Goal: Navigation & Orientation: Find specific page/section

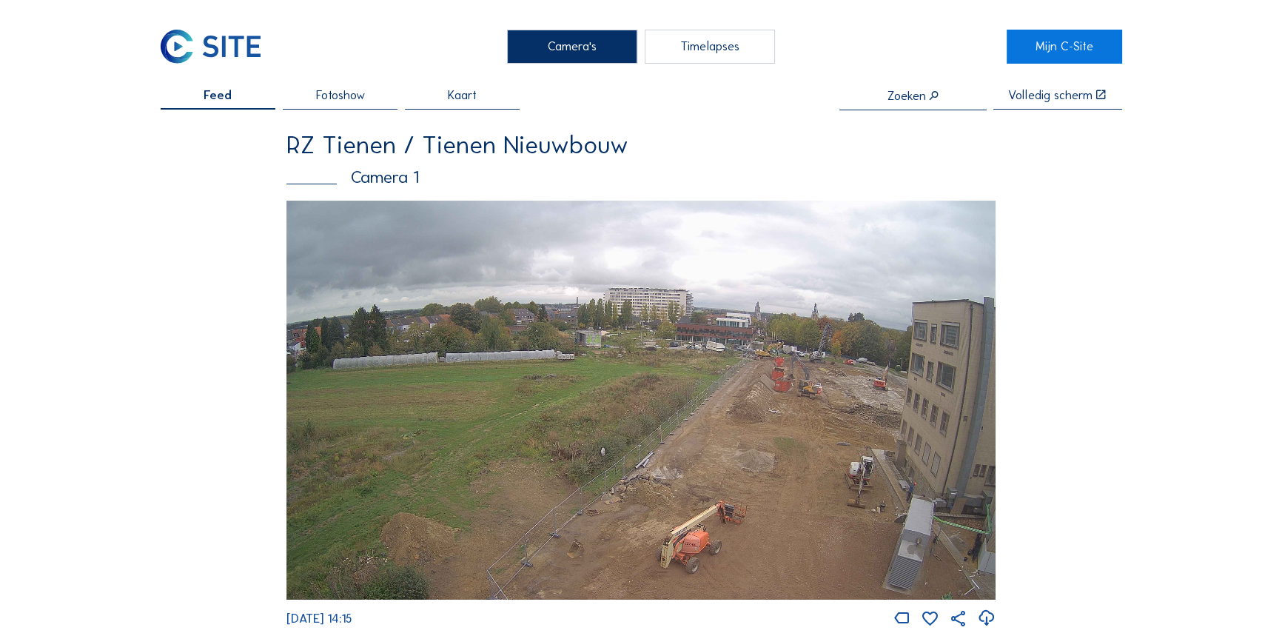
click at [737, 365] on img at bounding box center [640, 400] width 709 height 399
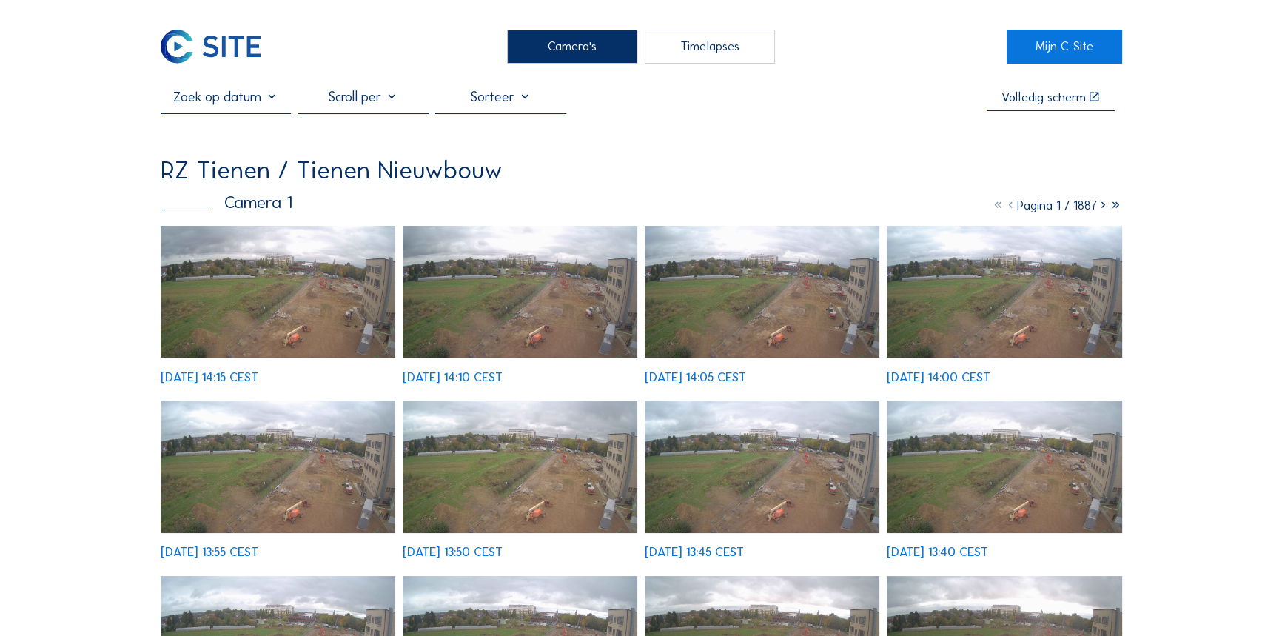
click at [281, 281] on img at bounding box center [278, 292] width 235 height 133
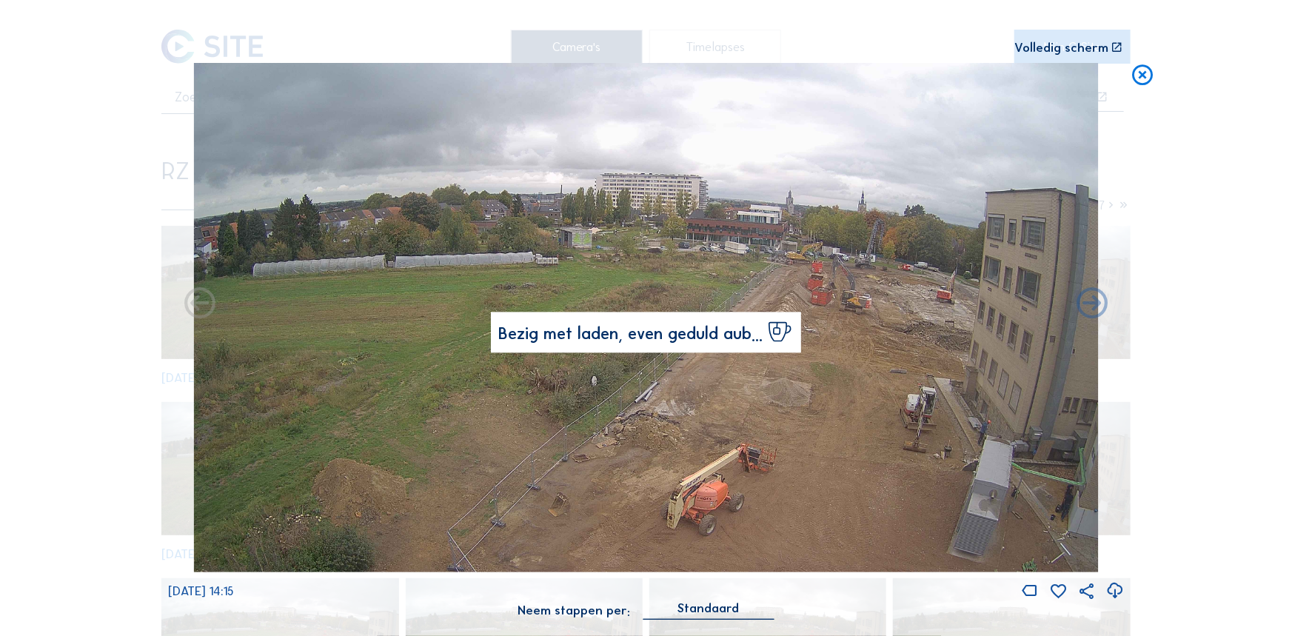
click at [594, 452] on img at bounding box center [646, 317] width 905 height 509
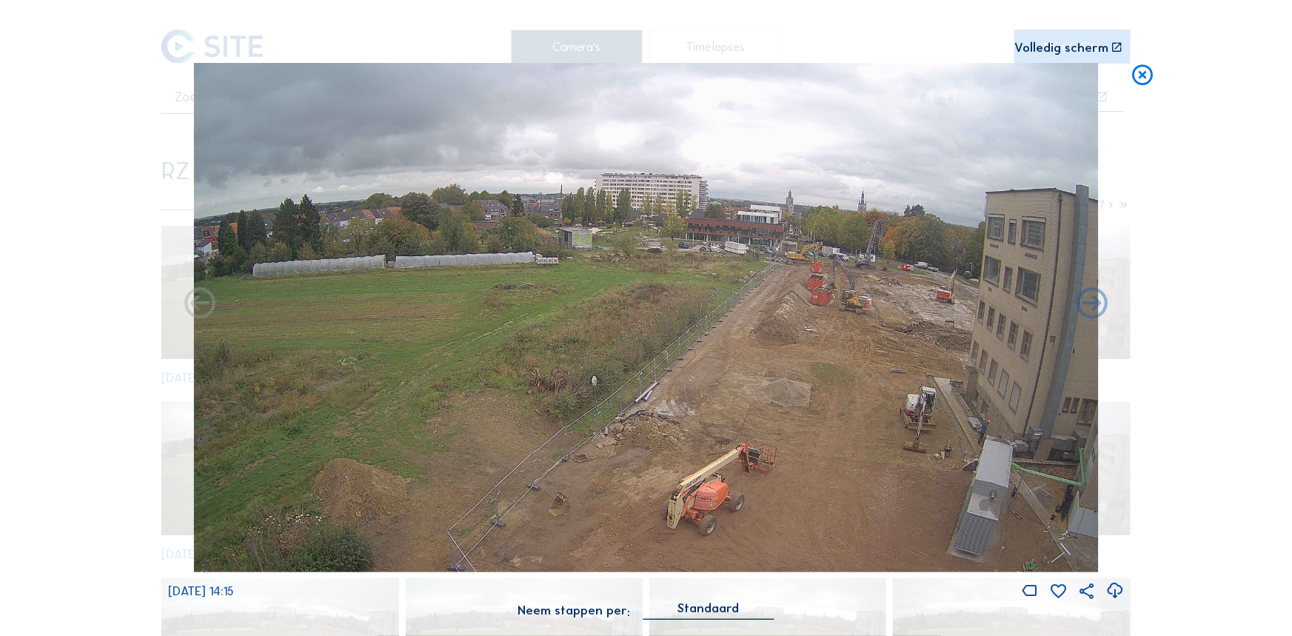
click at [1124, 84] on div "Scroll om door de tijd te reizen | Druk op de 'Alt'-knop + scroll om te Zoomen …" at bounding box center [646, 318] width 1292 height 636
click at [1133, 78] on icon at bounding box center [1142, 76] width 25 height 26
